Goal: Task Accomplishment & Management: Use online tool/utility

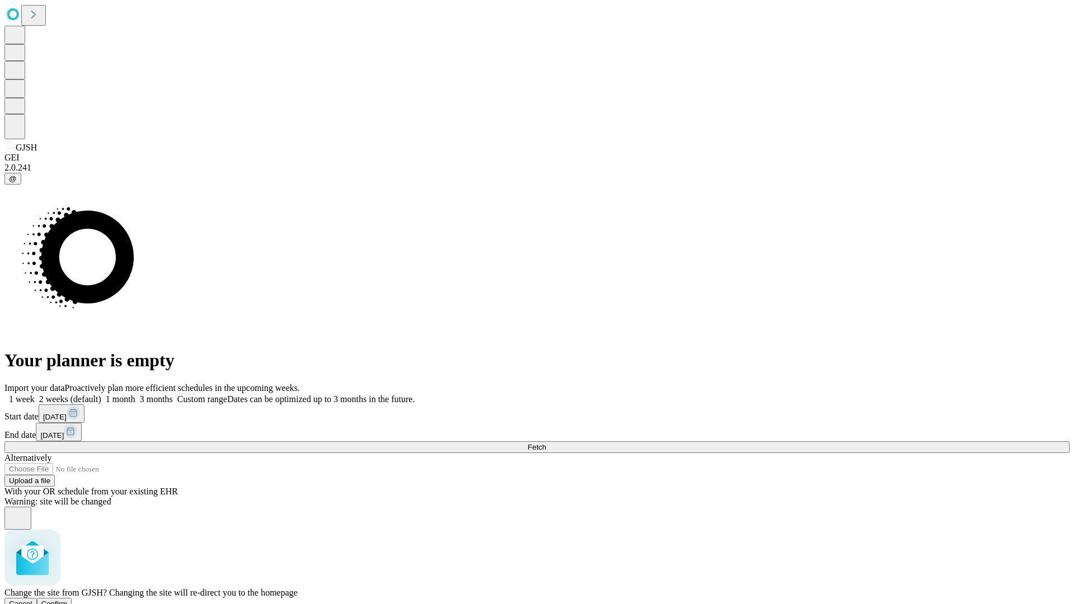
click at [68, 599] on span "Confirm" at bounding box center [54, 603] width 26 height 8
click at [101, 394] on label "2 weeks (default)" at bounding box center [68, 399] width 67 height 10
click at [546, 443] on span "Fetch" at bounding box center [536, 447] width 18 height 8
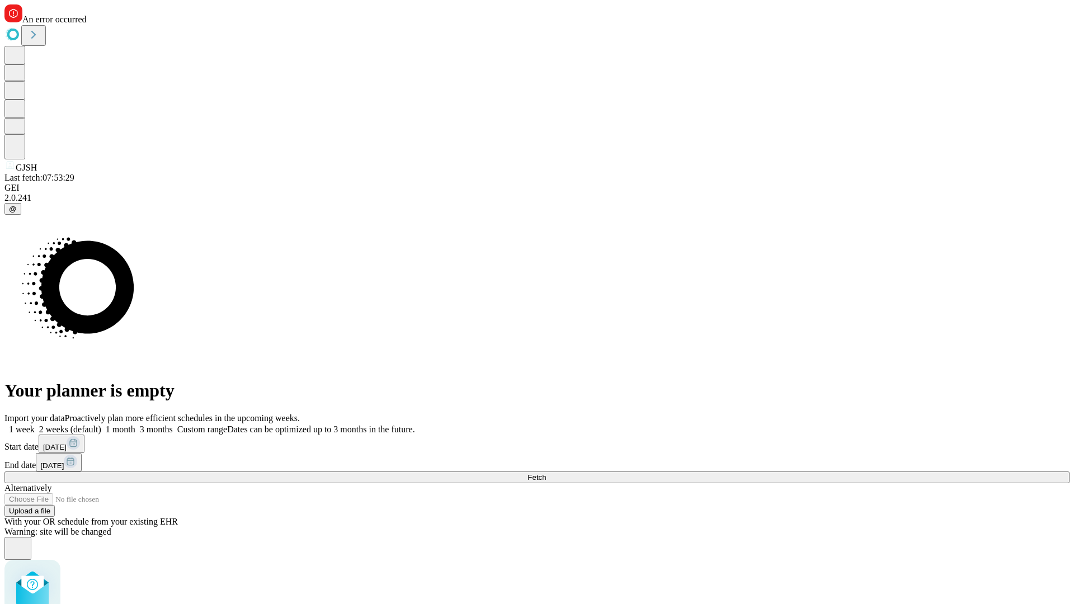
click at [101, 424] on label "2 weeks (default)" at bounding box center [68, 429] width 67 height 10
click at [546, 473] on span "Fetch" at bounding box center [536, 477] width 18 height 8
click at [101, 424] on label "2 weeks (default)" at bounding box center [68, 429] width 67 height 10
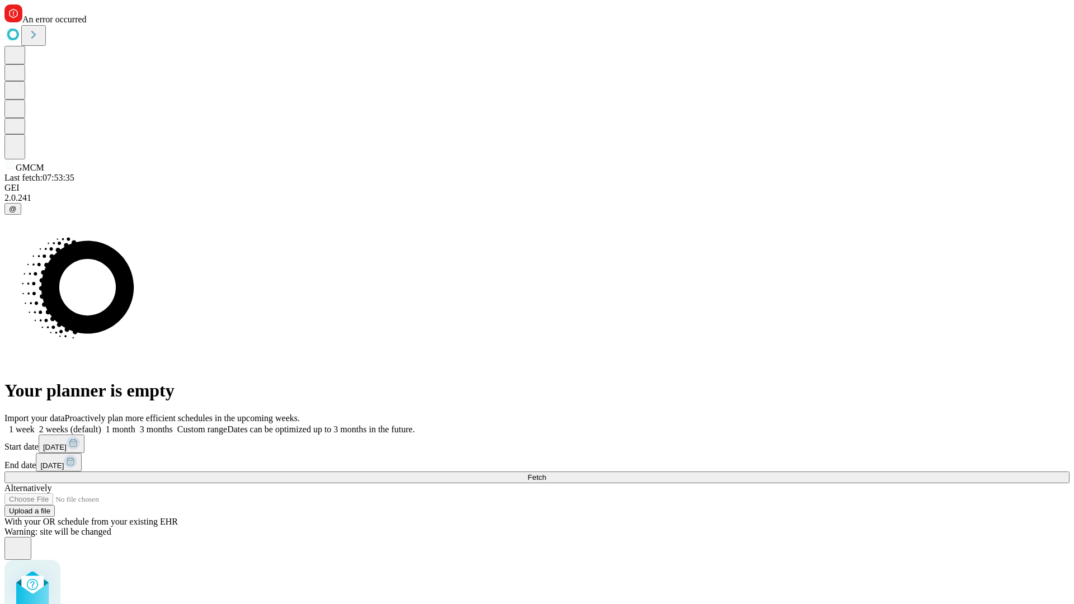
click at [546, 473] on span "Fetch" at bounding box center [536, 477] width 18 height 8
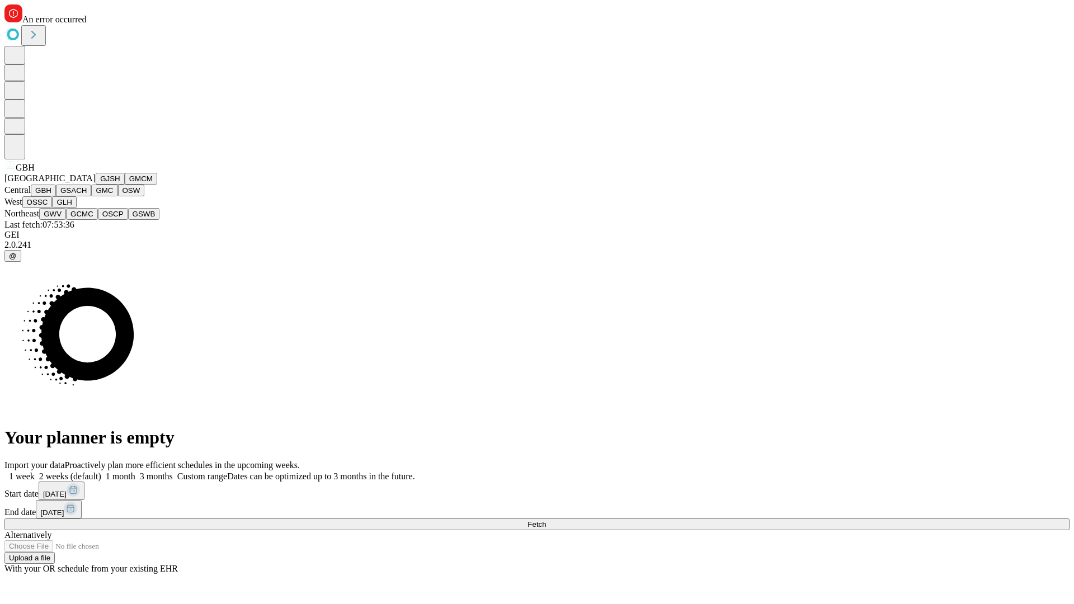
click at [87, 196] on button "GSACH" at bounding box center [73, 191] width 35 height 12
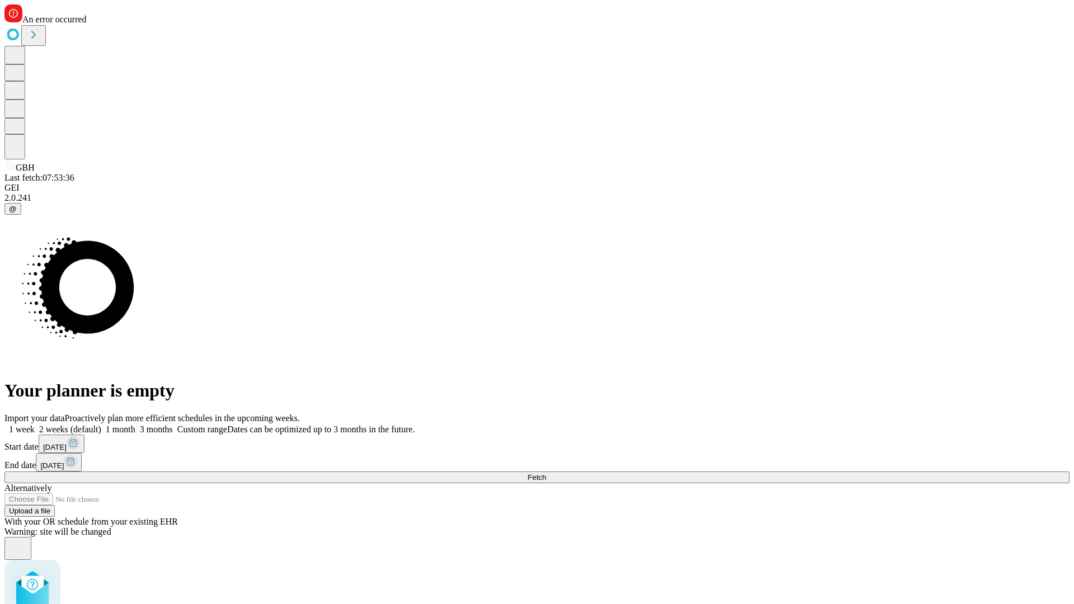
click at [101, 424] on label "2 weeks (default)" at bounding box center [68, 429] width 67 height 10
click at [546, 473] on span "Fetch" at bounding box center [536, 477] width 18 height 8
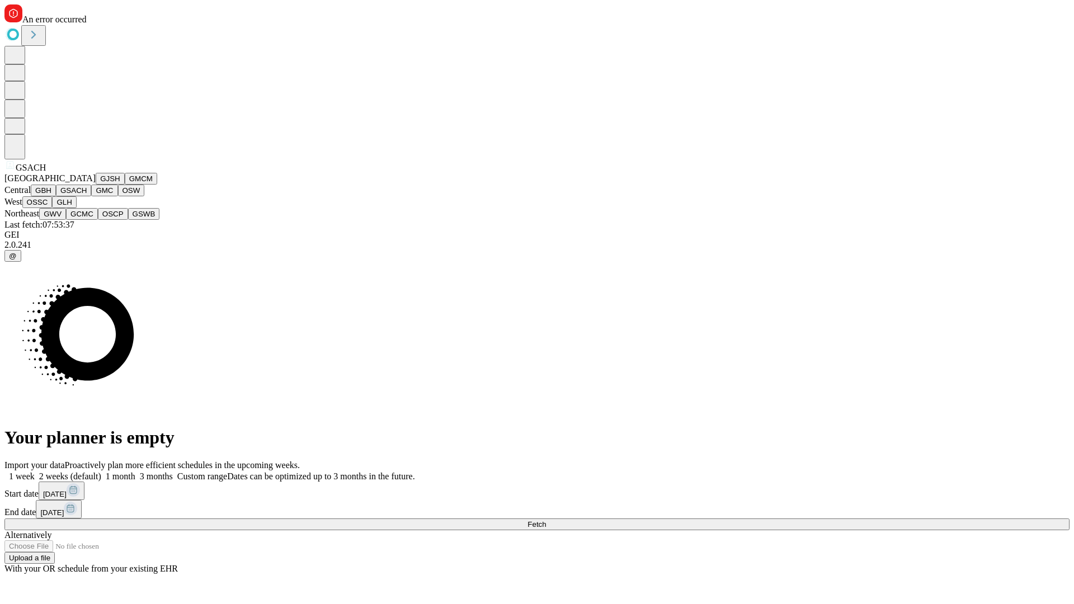
click at [91, 196] on button "GMC" at bounding box center [104, 191] width 26 height 12
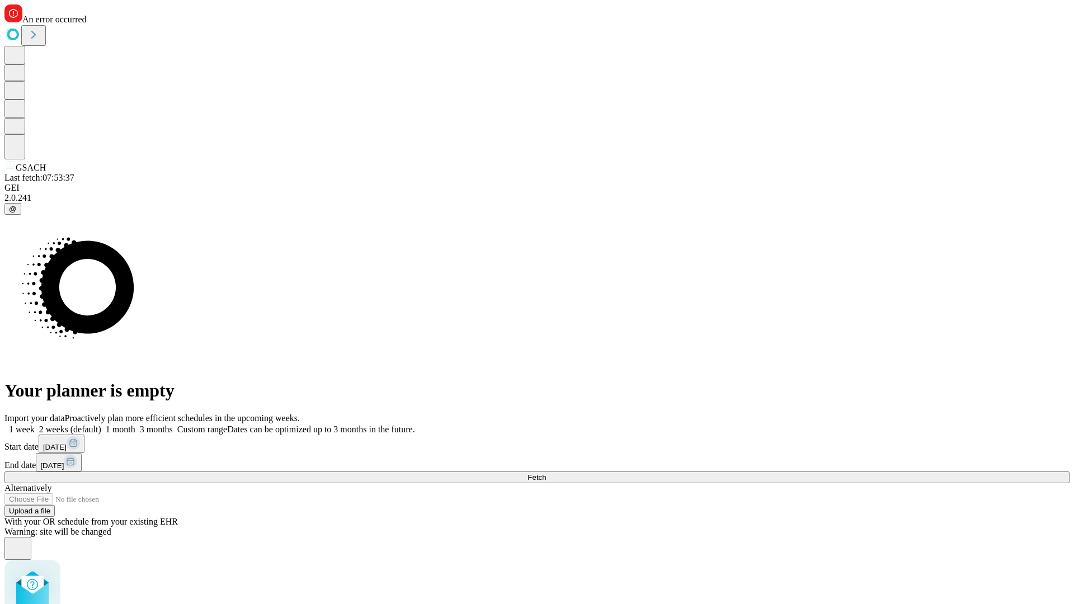
click at [101, 424] on label "2 weeks (default)" at bounding box center [68, 429] width 67 height 10
click at [546, 473] on span "Fetch" at bounding box center [536, 477] width 18 height 8
click at [101, 424] on label "2 weeks (default)" at bounding box center [68, 429] width 67 height 10
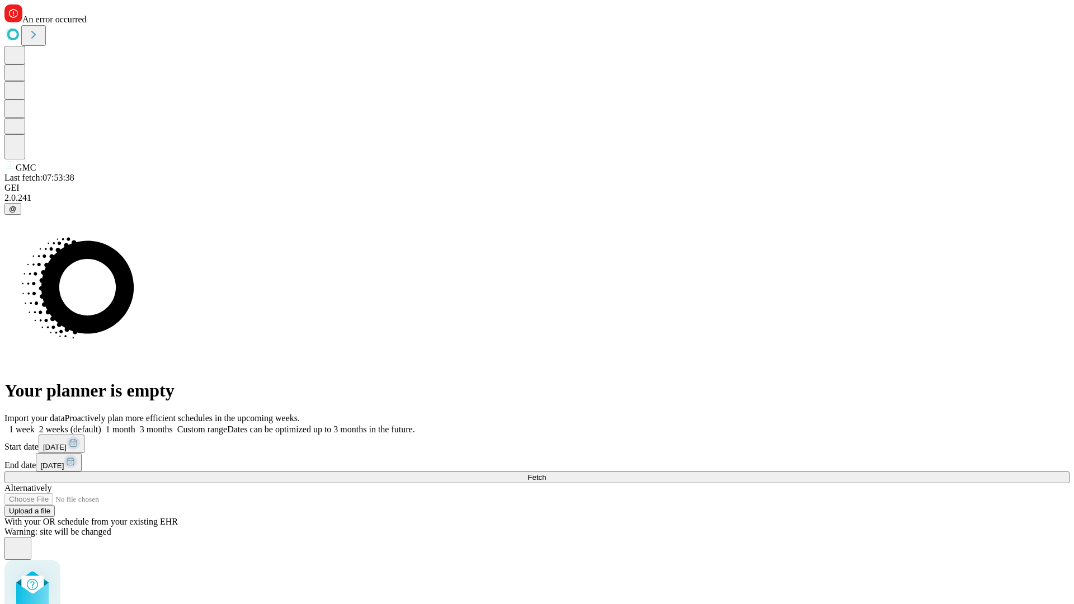
click at [546, 473] on span "Fetch" at bounding box center [536, 477] width 18 height 8
click at [101, 424] on label "2 weeks (default)" at bounding box center [68, 429] width 67 height 10
click at [546, 473] on span "Fetch" at bounding box center [536, 477] width 18 height 8
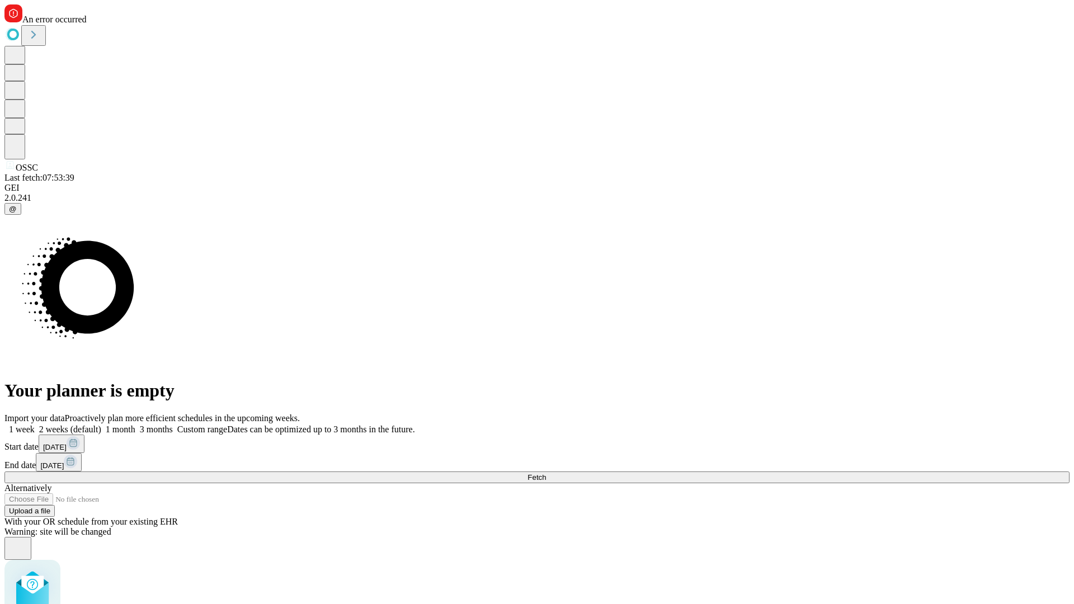
click at [101, 424] on label "2 weeks (default)" at bounding box center [68, 429] width 67 height 10
click at [546, 473] on span "Fetch" at bounding box center [536, 477] width 18 height 8
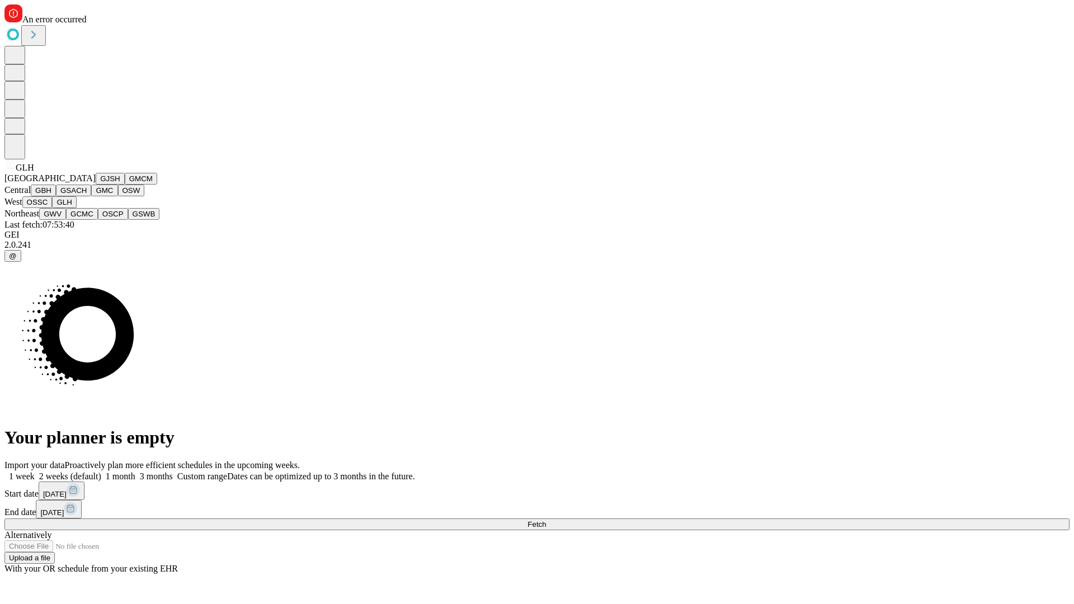
click at [66, 220] on button "GWV" at bounding box center [52, 214] width 27 height 12
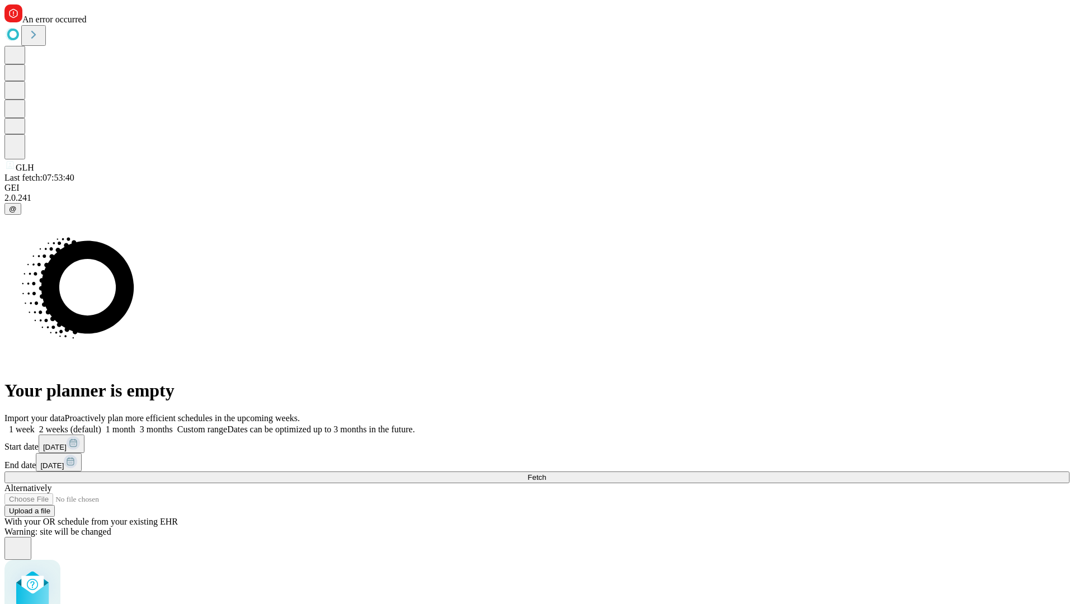
click at [101, 424] on label "2 weeks (default)" at bounding box center [68, 429] width 67 height 10
click at [546, 473] on span "Fetch" at bounding box center [536, 477] width 18 height 8
click at [101, 424] on label "2 weeks (default)" at bounding box center [68, 429] width 67 height 10
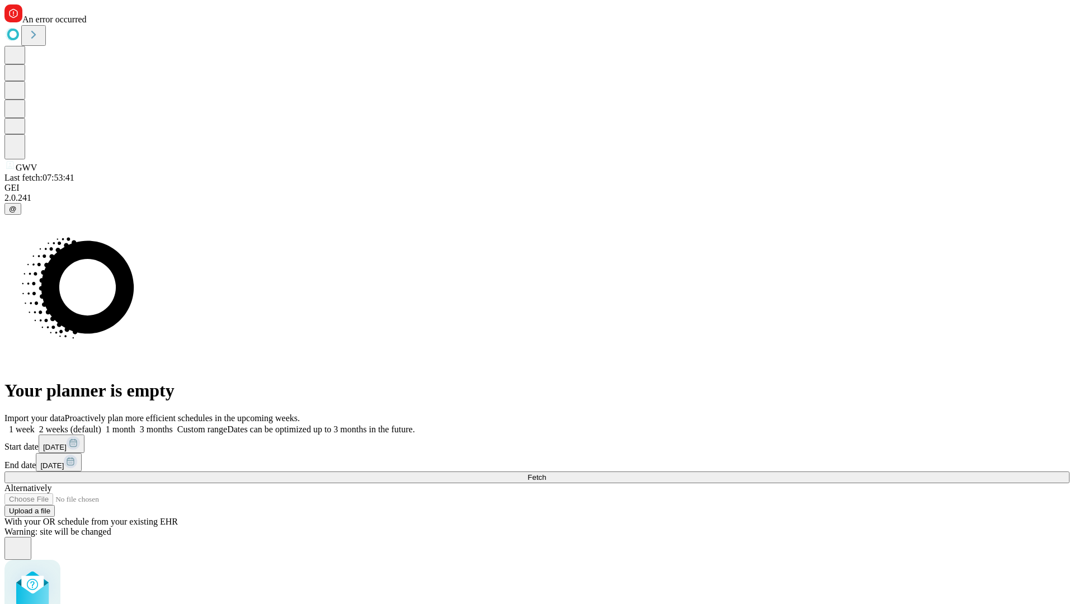
click at [546, 473] on span "Fetch" at bounding box center [536, 477] width 18 height 8
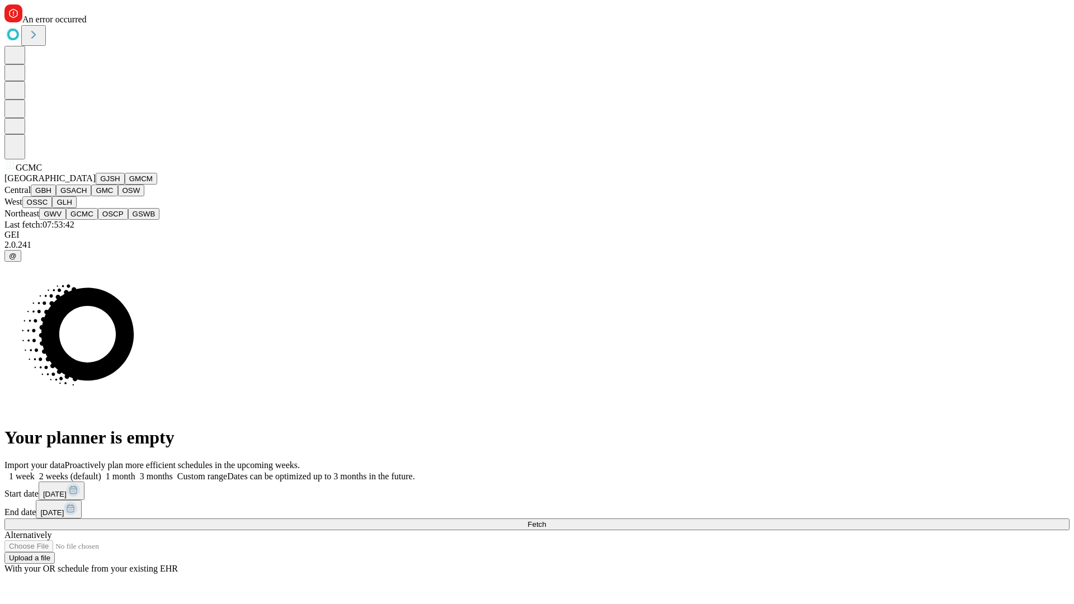
click at [98, 220] on button "OSCP" at bounding box center [113, 214] width 30 height 12
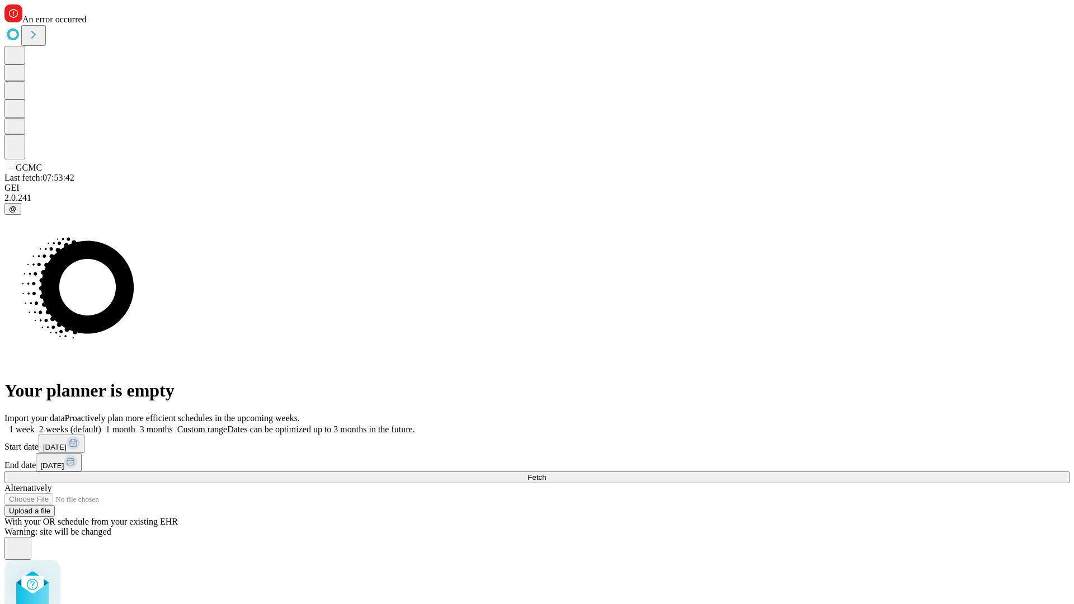
click at [101, 424] on label "2 weeks (default)" at bounding box center [68, 429] width 67 height 10
click at [546, 473] on span "Fetch" at bounding box center [536, 477] width 18 height 8
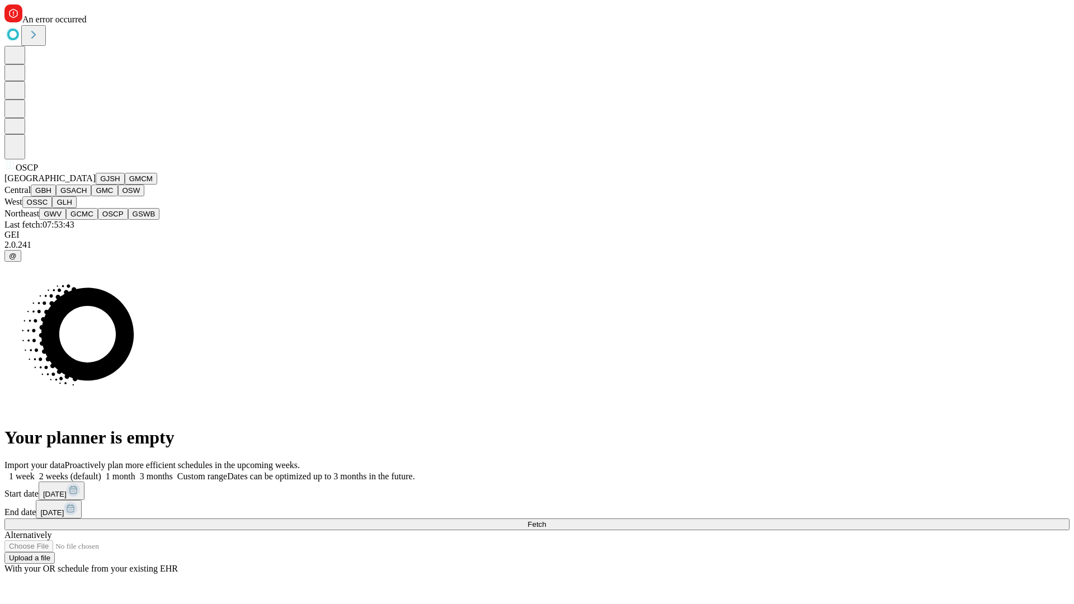
click at [128, 220] on button "GSWB" at bounding box center [144, 214] width 32 height 12
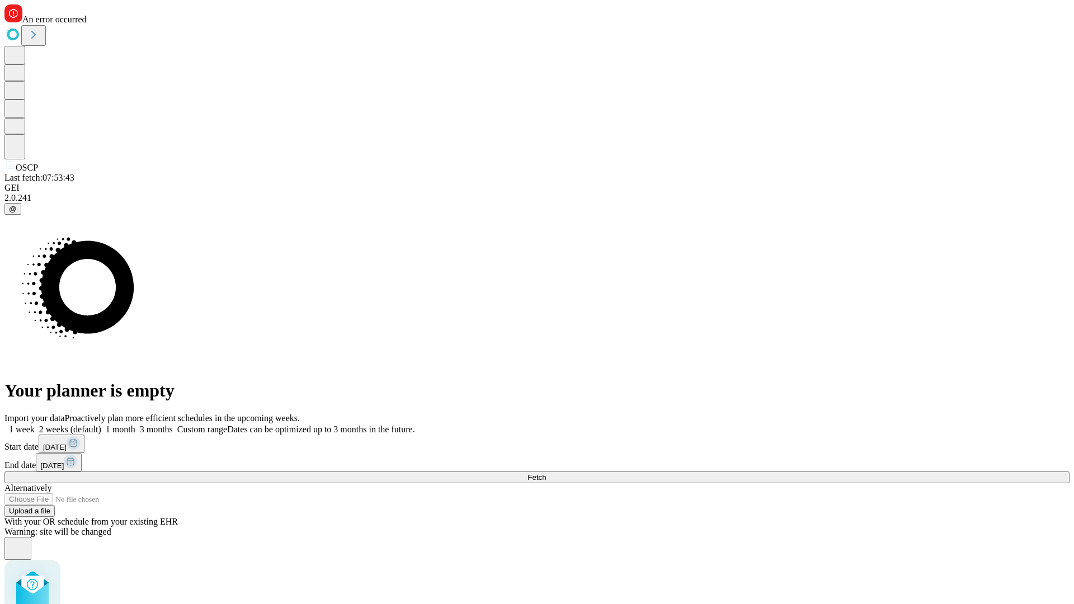
click at [101, 424] on label "2 weeks (default)" at bounding box center [68, 429] width 67 height 10
click at [546, 473] on span "Fetch" at bounding box center [536, 477] width 18 height 8
